Goal: Book appointment/travel/reservation

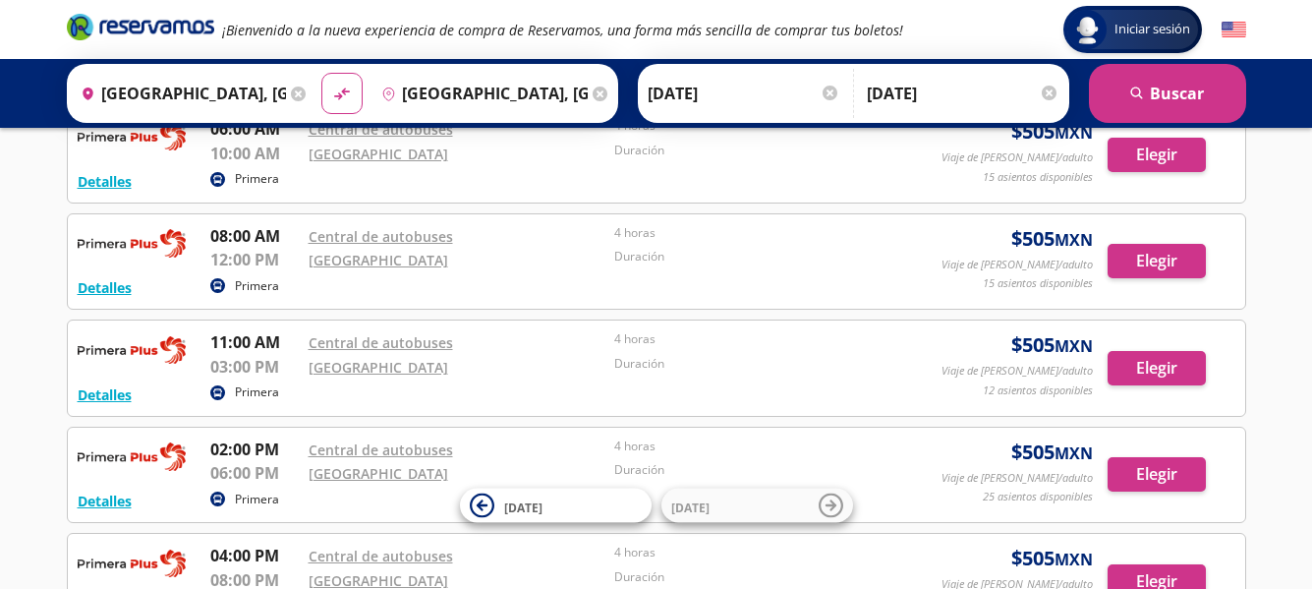
scroll to position [98, 0]
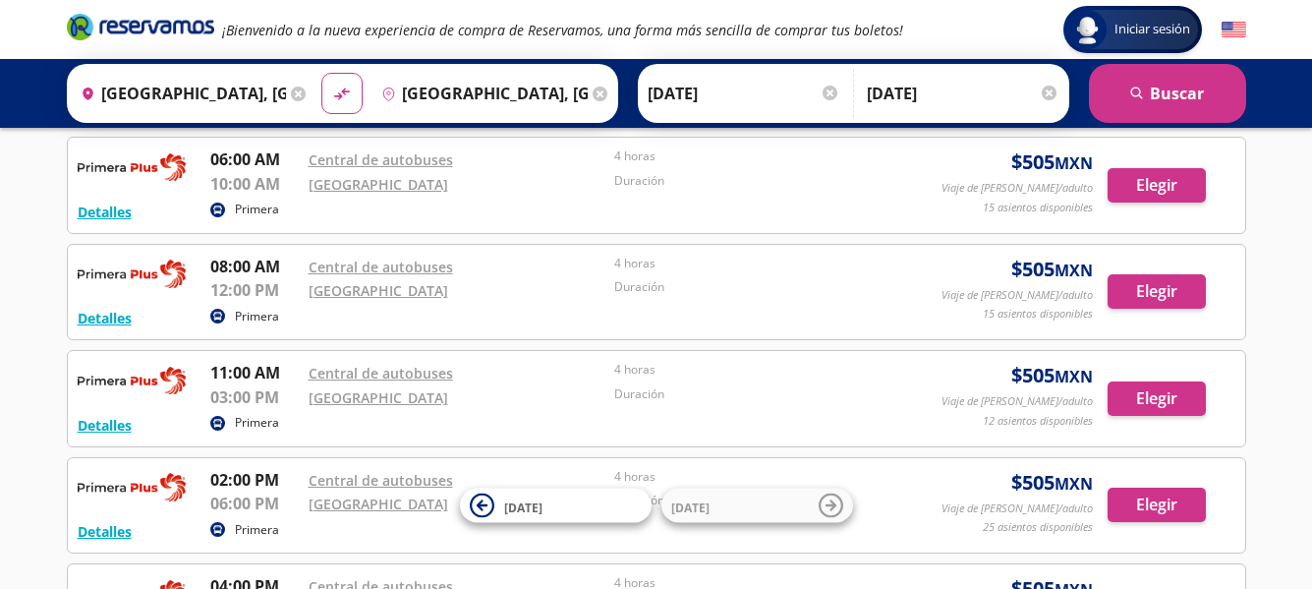
click at [1029, 208] on p "15 asientos disponibles" at bounding box center [1038, 207] width 110 height 17
click at [121, 205] on button "Detalles" at bounding box center [105, 211] width 54 height 21
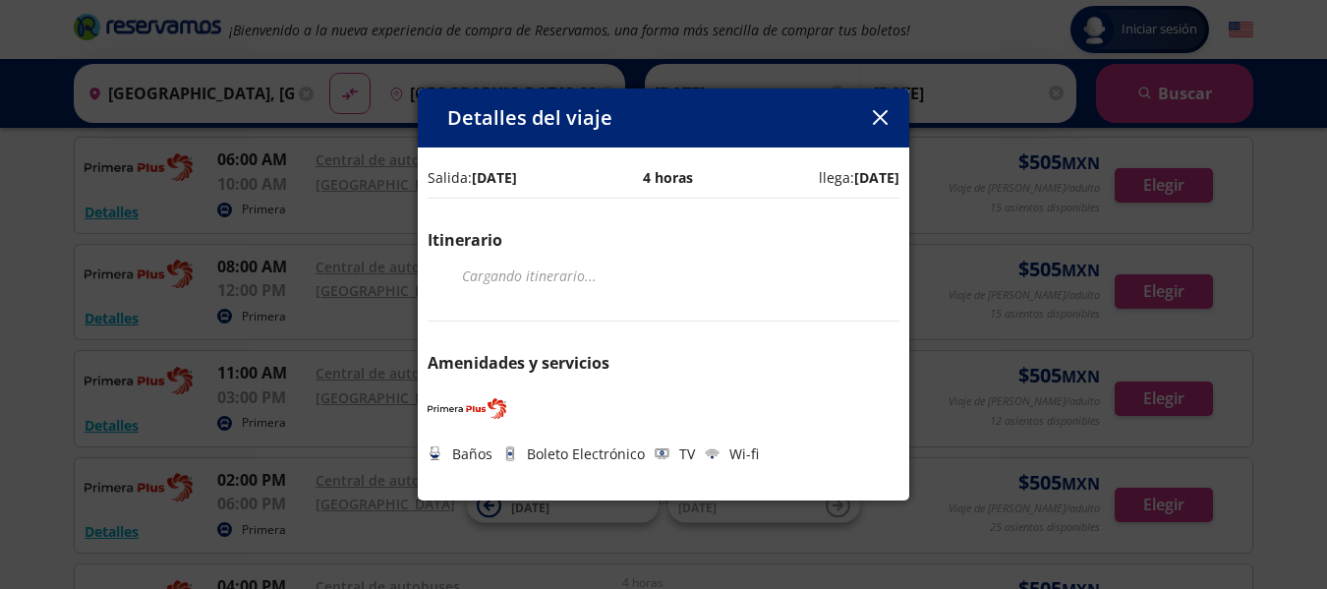
click at [887, 118] on button "button" at bounding box center [879, 117] width 29 height 29
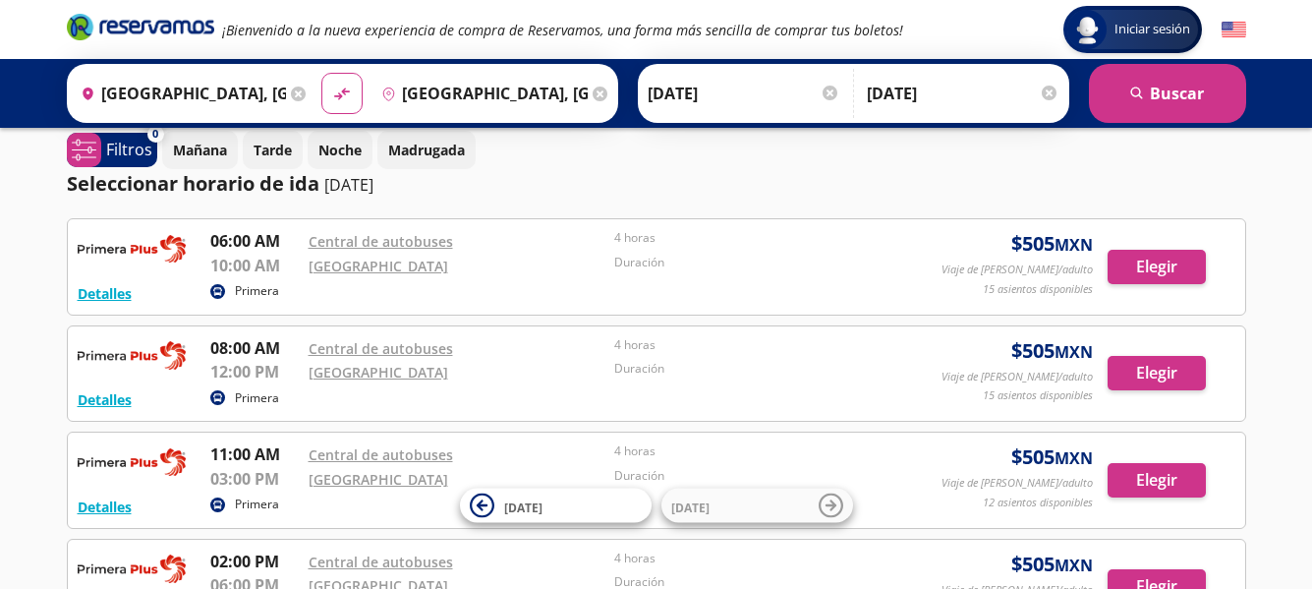
scroll to position [0, 0]
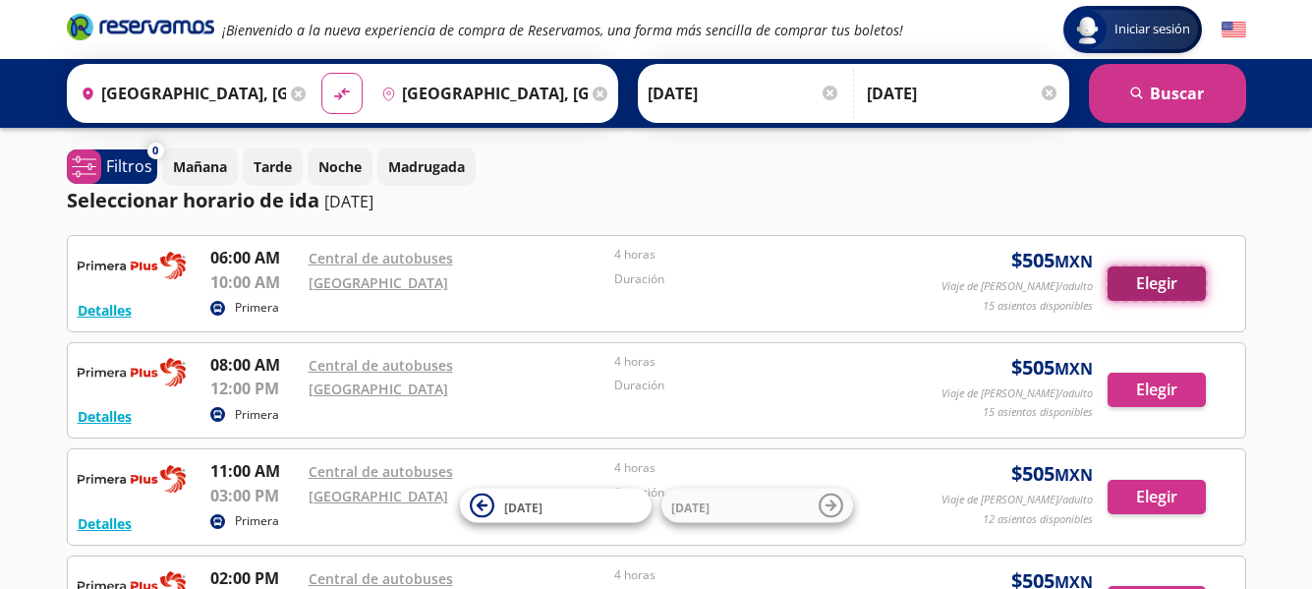
click at [1181, 280] on button "Elegir" at bounding box center [1157, 283] width 98 height 34
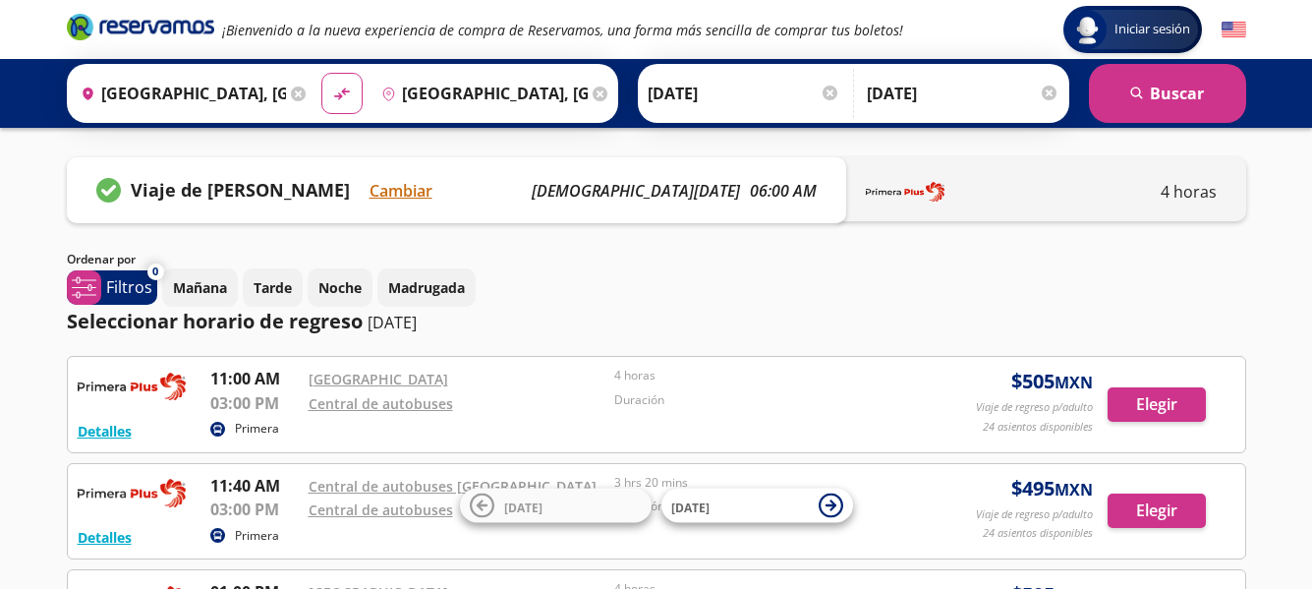
click at [716, 193] on p "[DEMOGRAPHIC_DATA][DATE]" at bounding box center [636, 191] width 208 height 24
click at [341, 88] on icon "material-symbols:compare-arrows-rounded" at bounding box center [342, 94] width 18 height 19
type input "[GEOGRAPHIC_DATA], [GEOGRAPHIC_DATA]"
click at [344, 95] on icon "material-symbols:compare-arrows-rounded" at bounding box center [342, 94] width 18 height 19
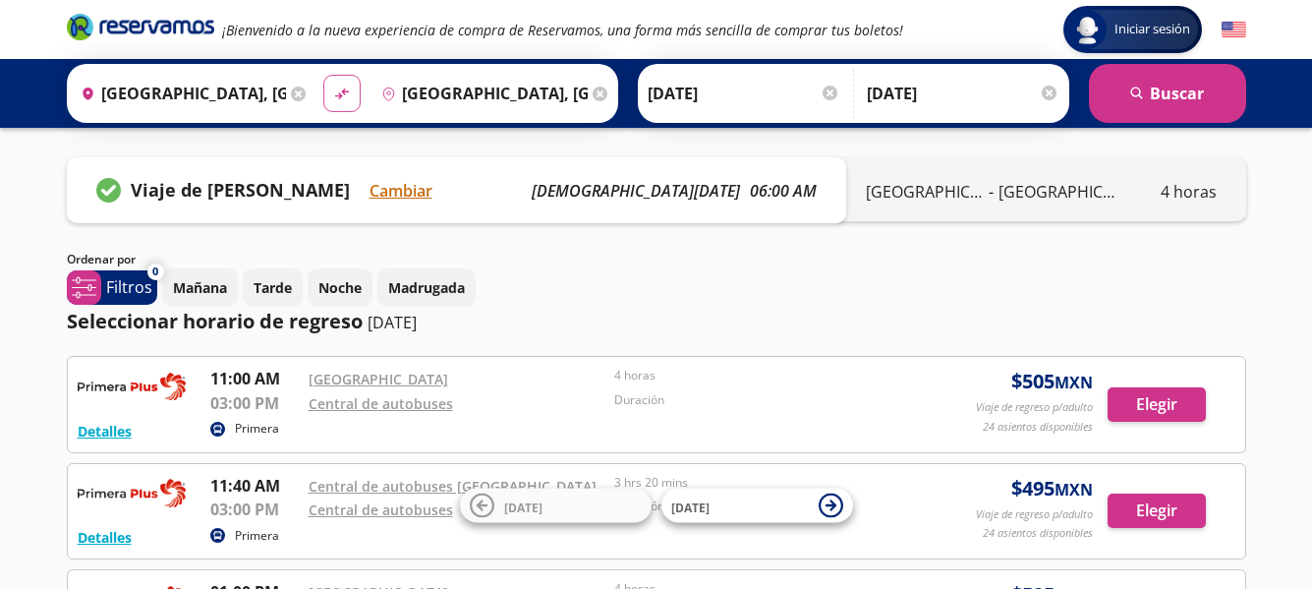
type input "[GEOGRAPHIC_DATA], [GEOGRAPHIC_DATA]"
click at [291, 189] on p "Viaje de [PERSON_NAME]" at bounding box center [240, 190] width 219 height 27
